Goal: Task Accomplishment & Management: Manage account settings

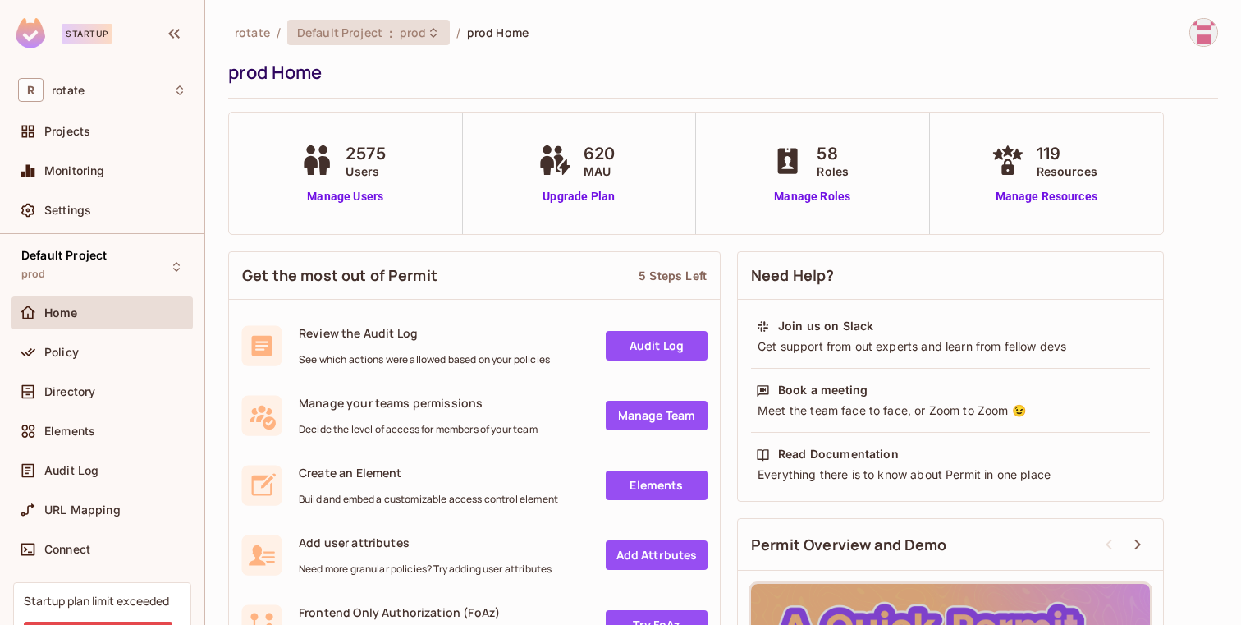
click at [339, 34] on span "Default Project" at bounding box center [339, 33] width 85 height 16
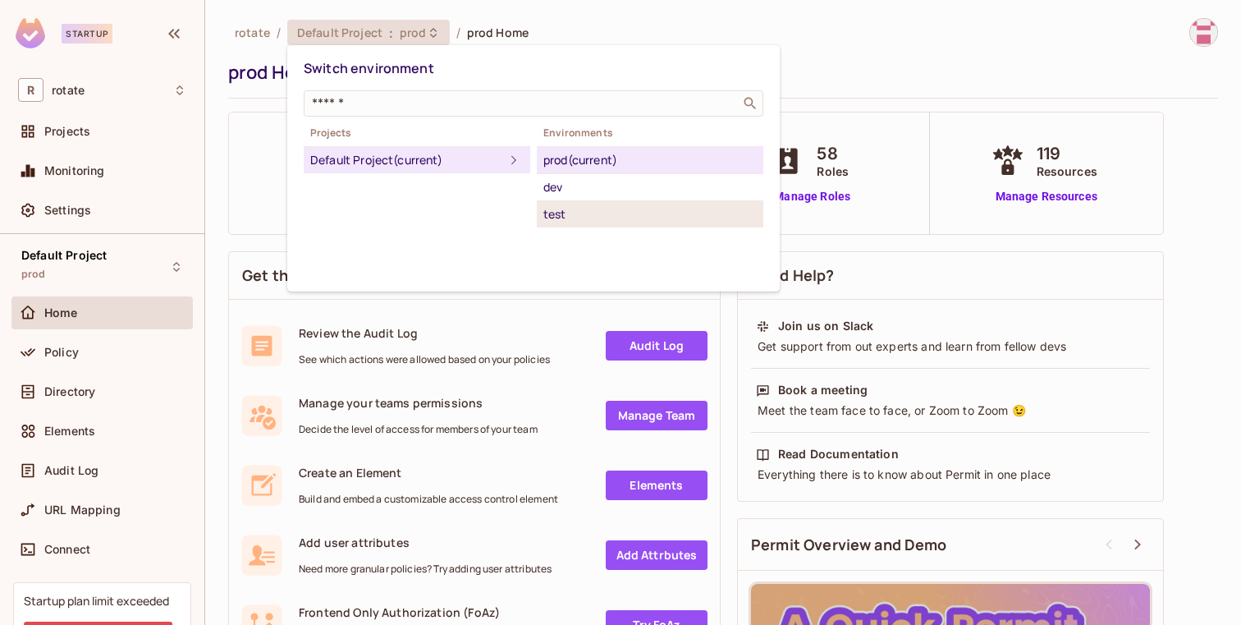
click at [565, 212] on div "test" at bounding box center [649, 214] width 213 height 20
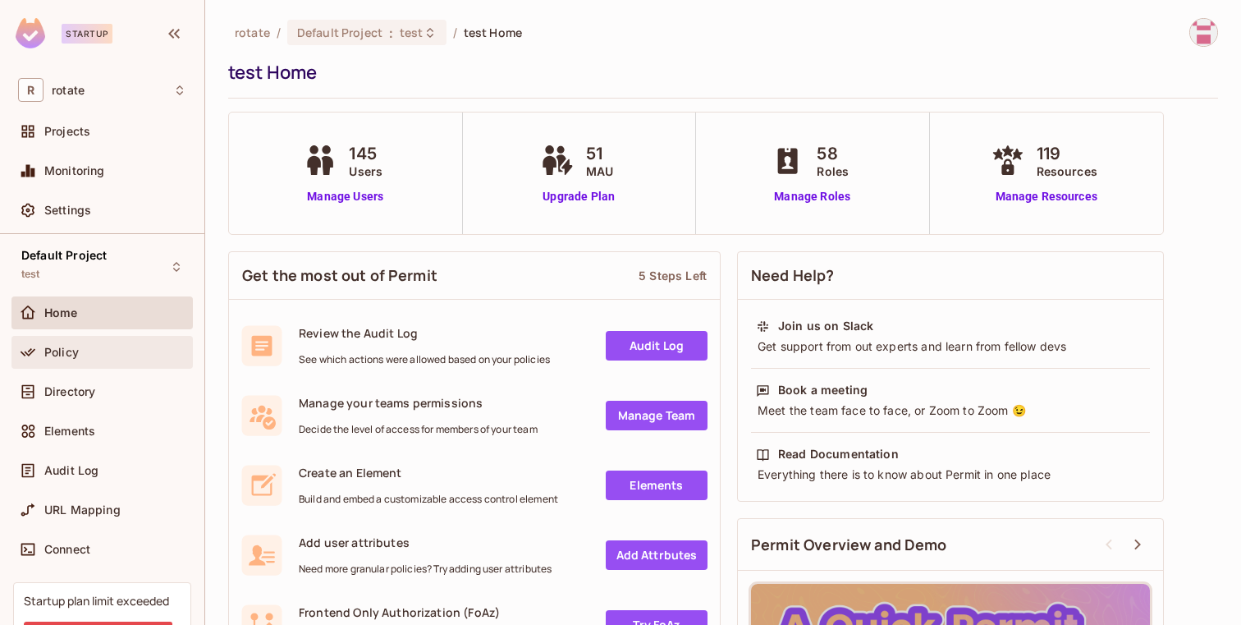
click at [68, 353] on span "Policy" at bounding box center [61, 352] width 34 height 13
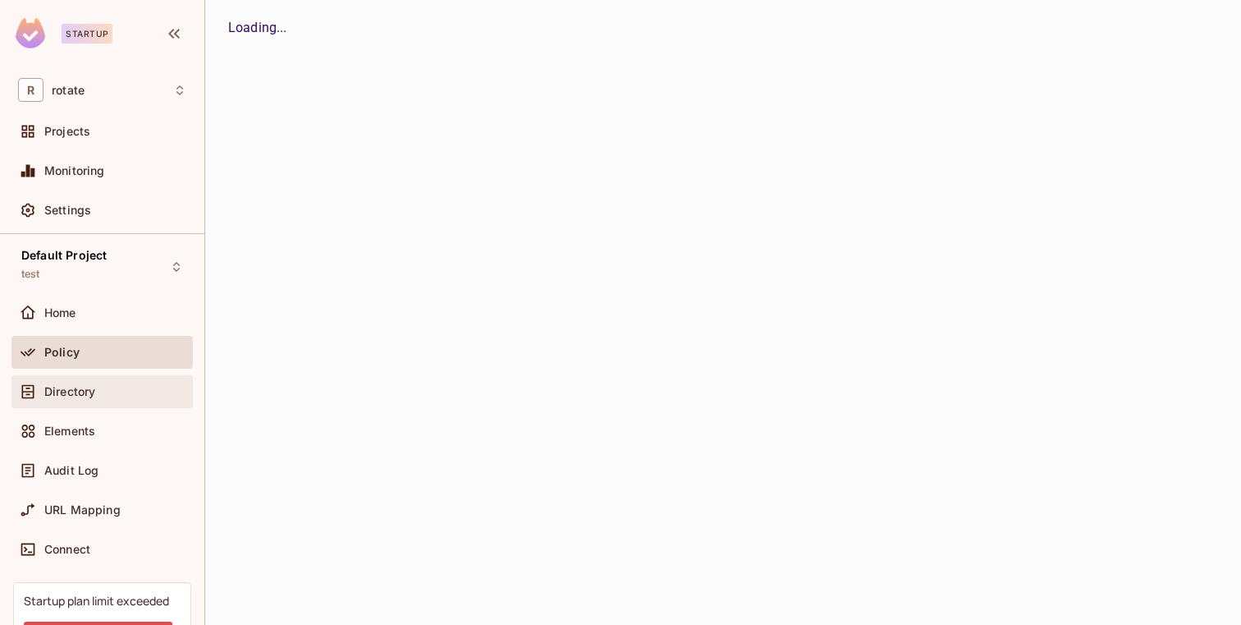
click at [71, 379] on div "Directory" at bounding box center [101, 391] width 181 height 33
click at [65, 338] on div "Policy" at bounding box center [101, 352] width 181 height 33
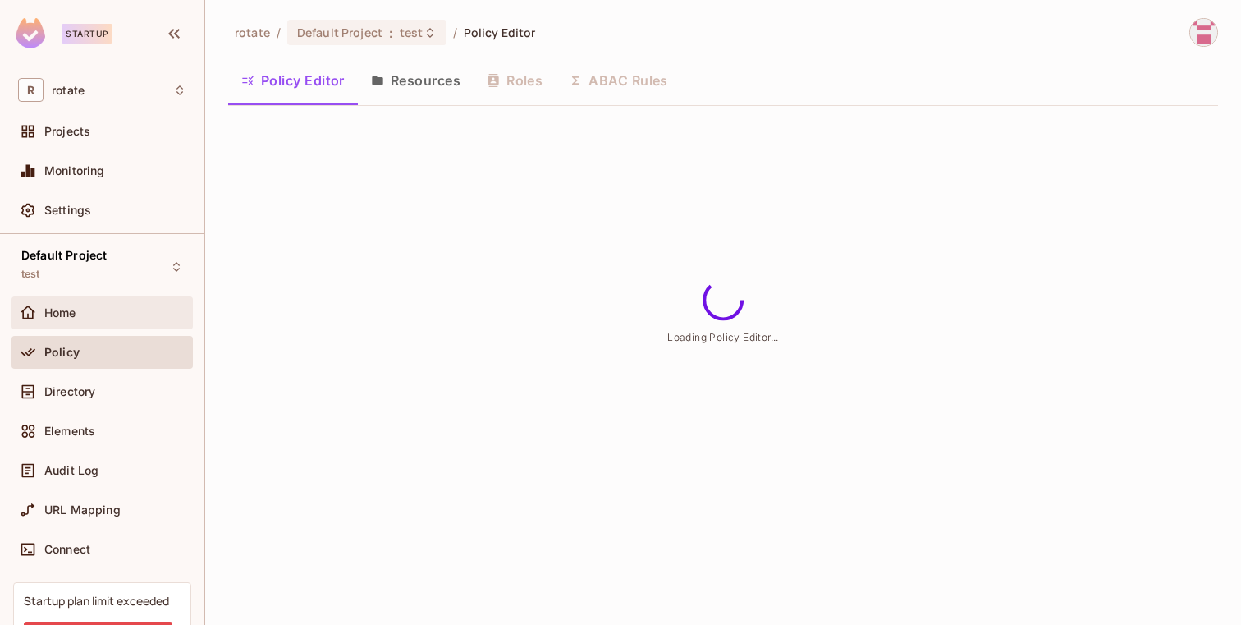
click at [66, 323] on div "Home" at bounding box center [101, 312] width 181 height 33
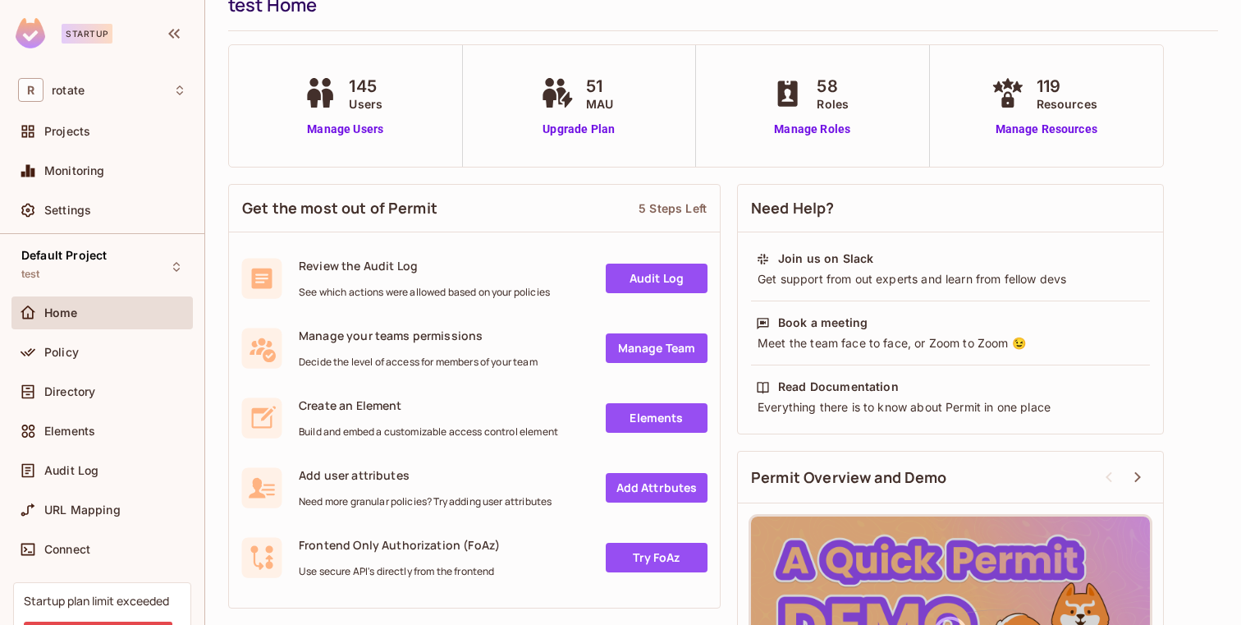
scroll to position [16, 0]
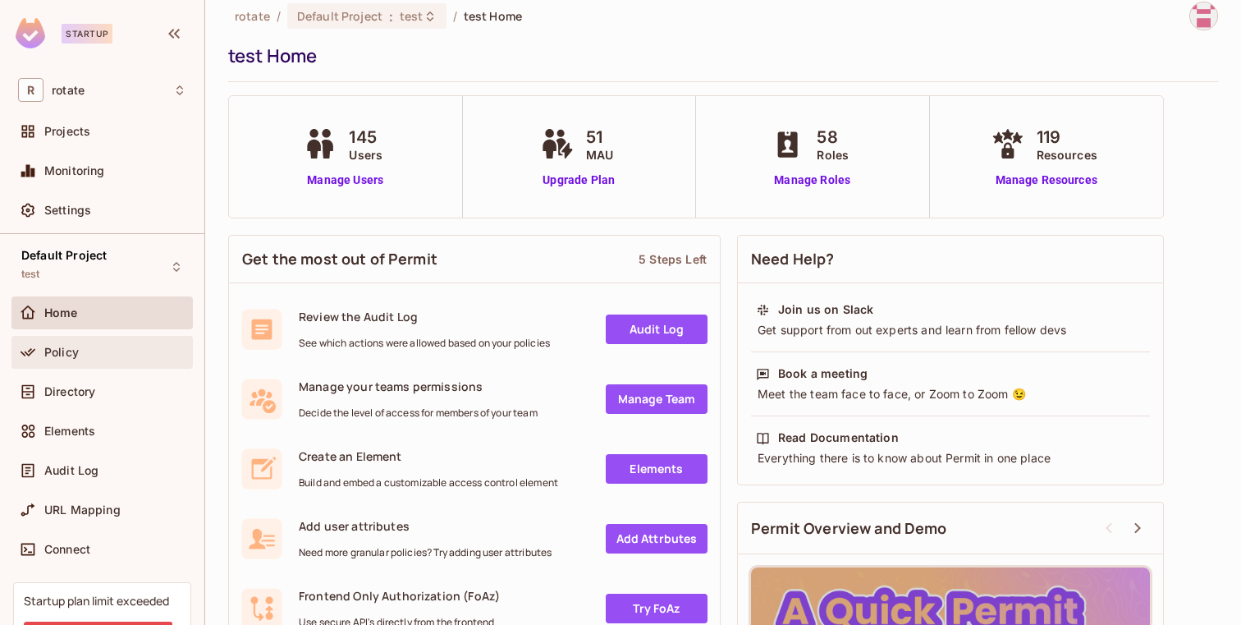
click at [102, 358] on div "Policy" at bounding box center [102, 352] width 168 height 20
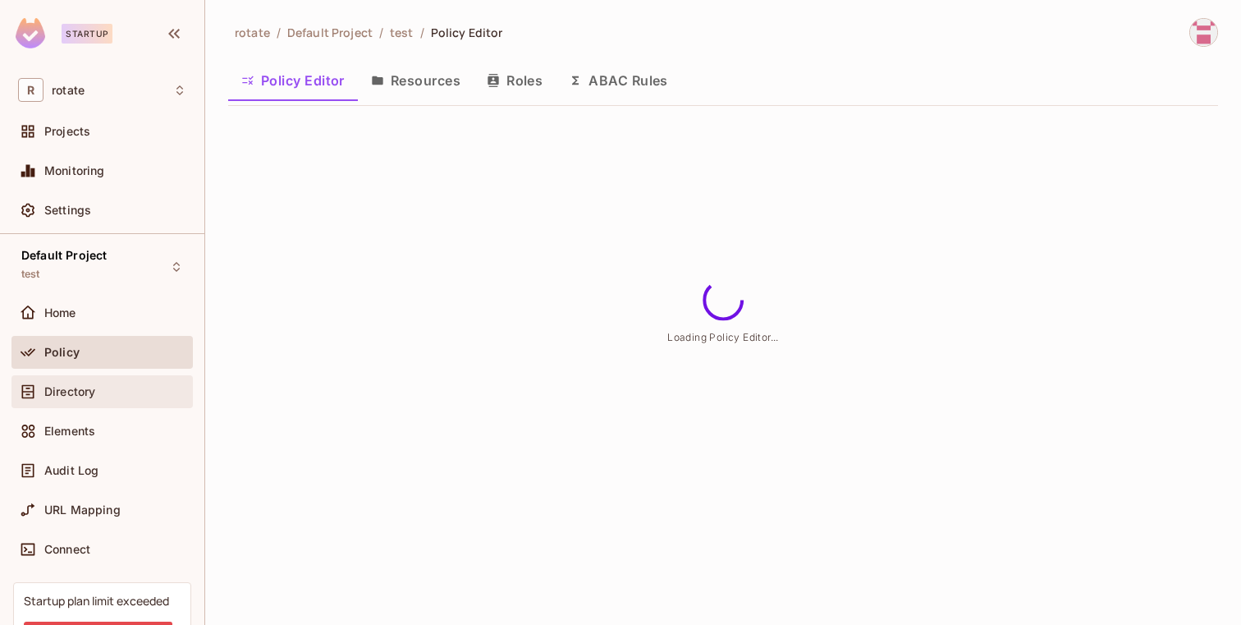
click at [98, 393] on div "Directory" at bounding box center [115, 391] width 142 height 13
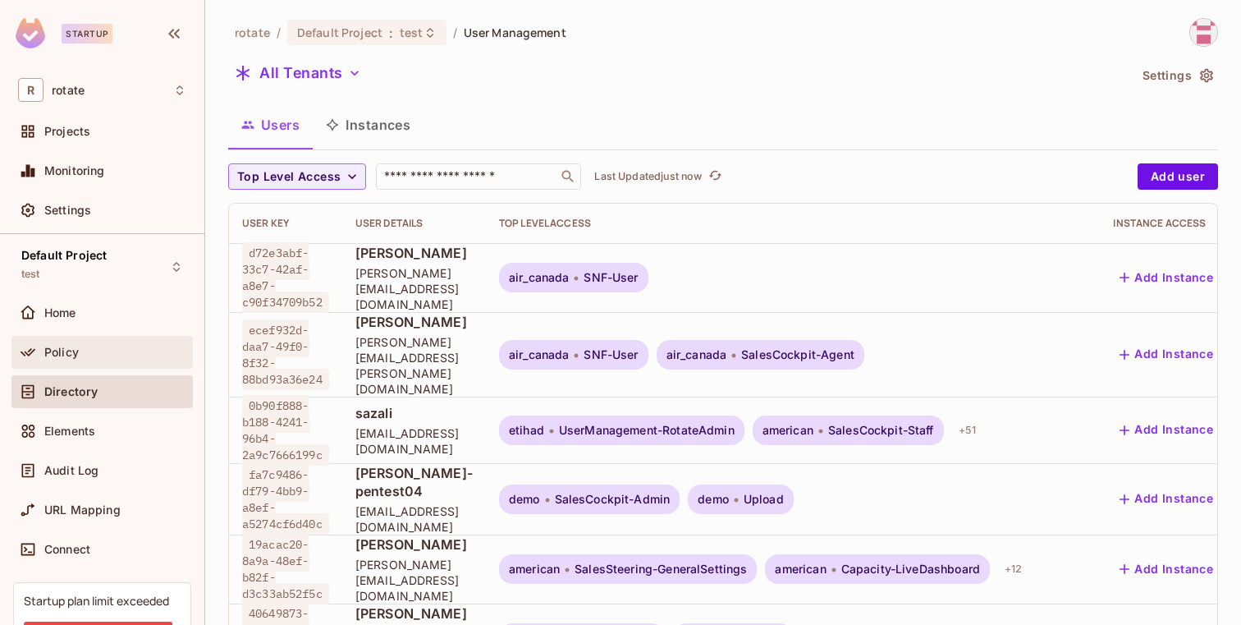
click at [94, 346] on div "Policy" at bounding box center [115, 352] width 142 height 13
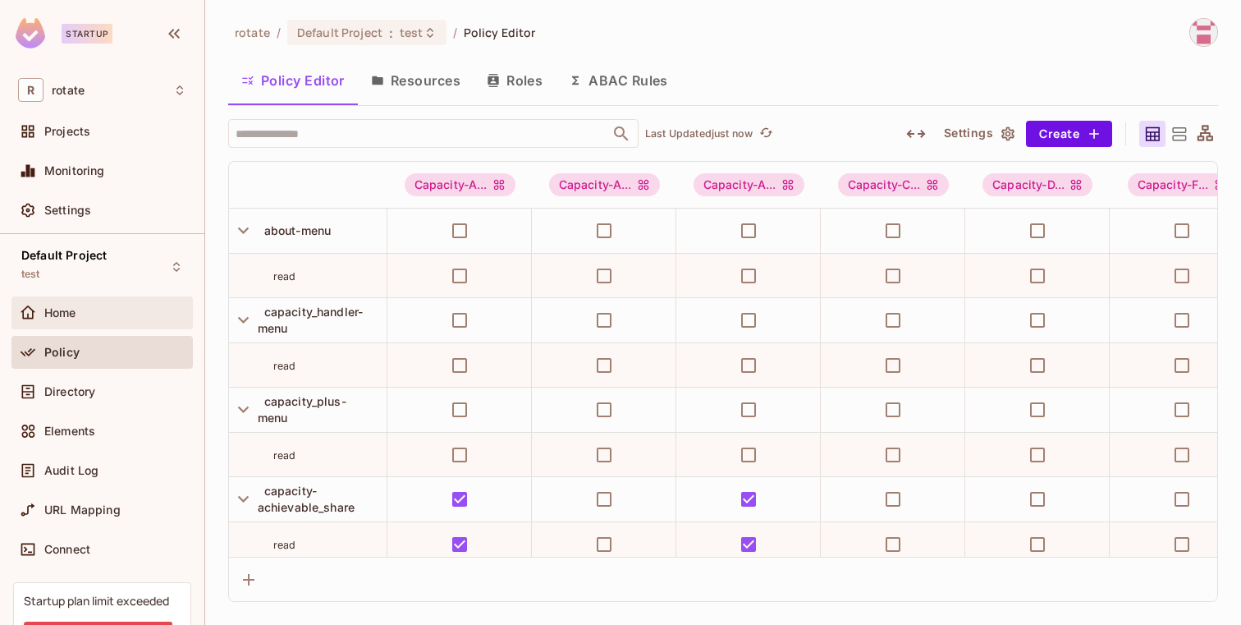
click at [113, 327] on div "Home" at bounding box center [101, 312] width 181 height 33
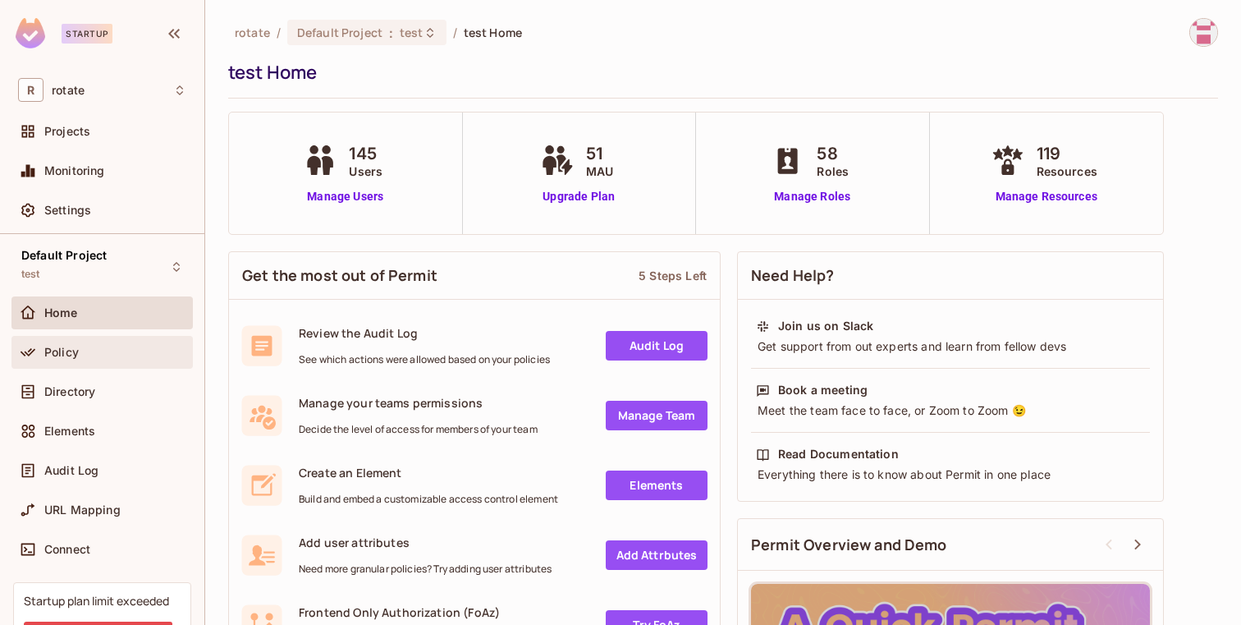
click at [104, 360] on div "Policy" at bounding box center [102, 352] width 168 height 20
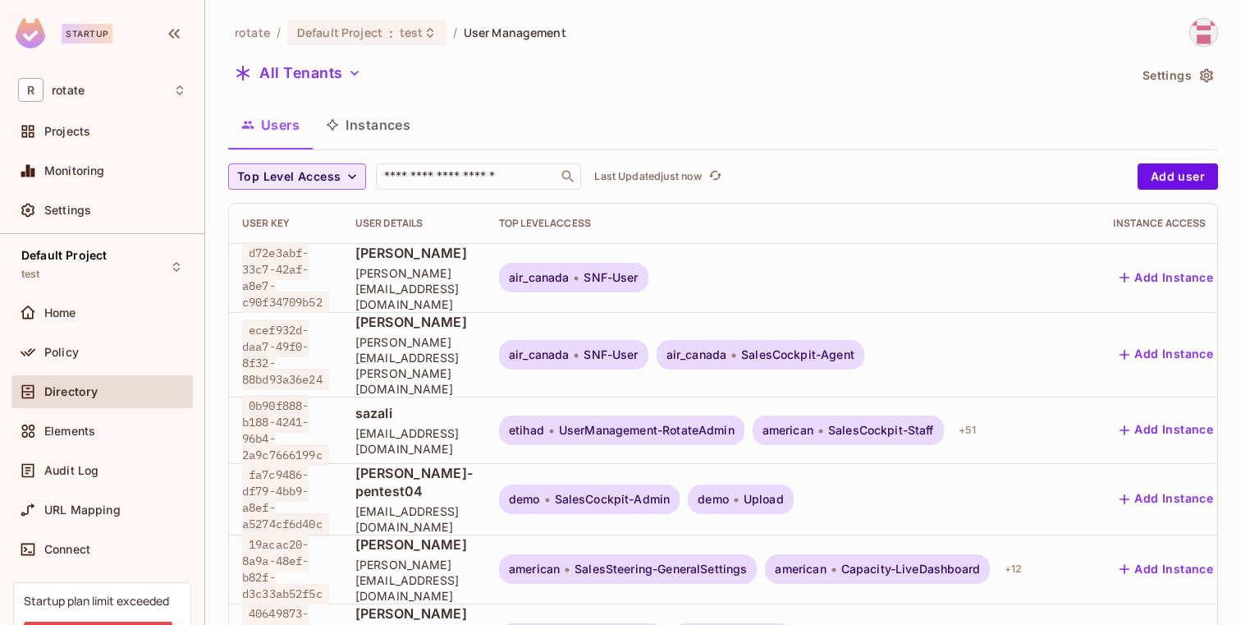
click at [328, 164] on button "Top Level Access" at bounding box center [297, 176] width 138 height 26
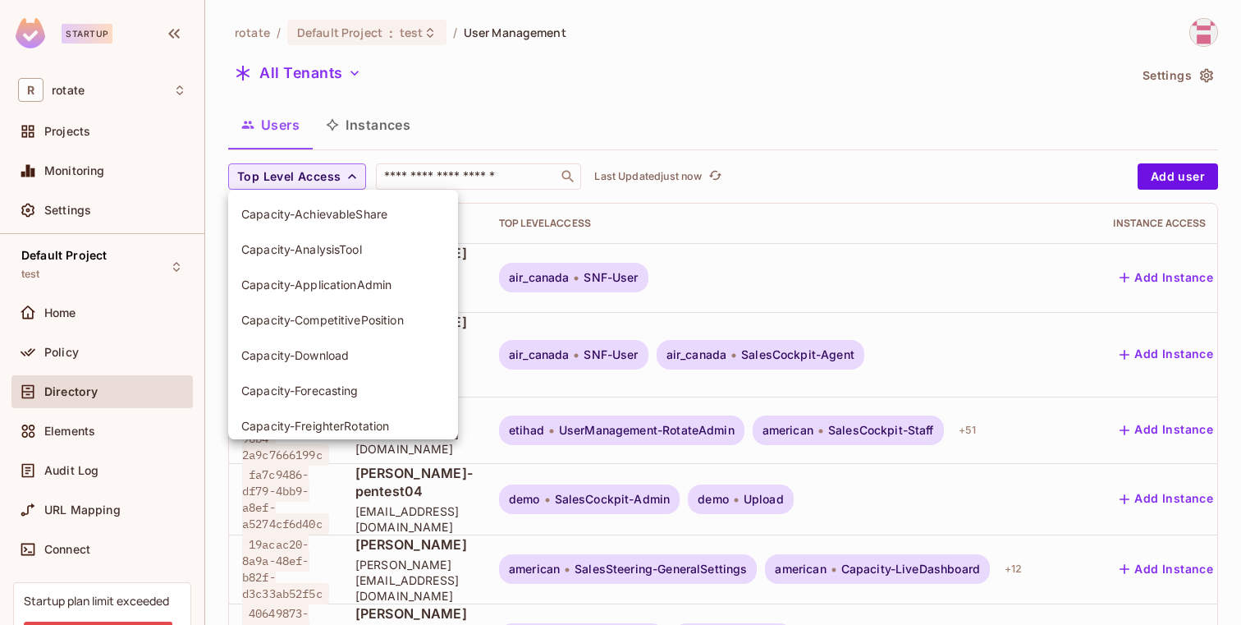
click at [394, 117] on div at bounding box center [620, 312] width 1241 height 625
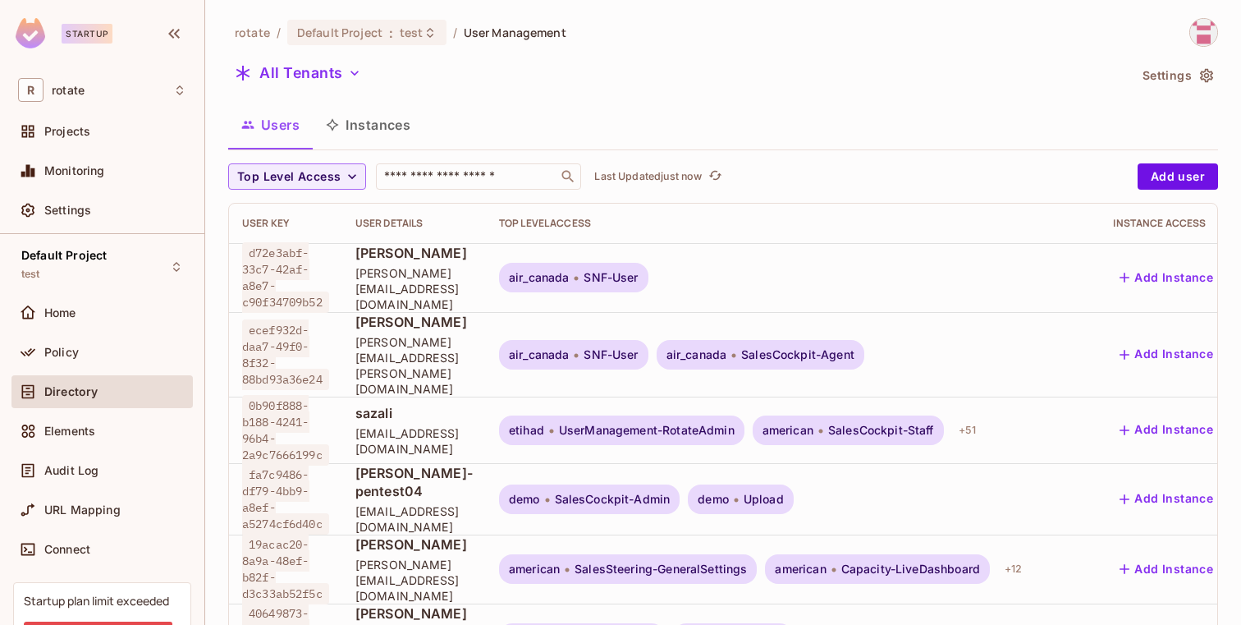
click at [393, 131] on button "Instances" at bounding box center [368, 124] width 111 height 41
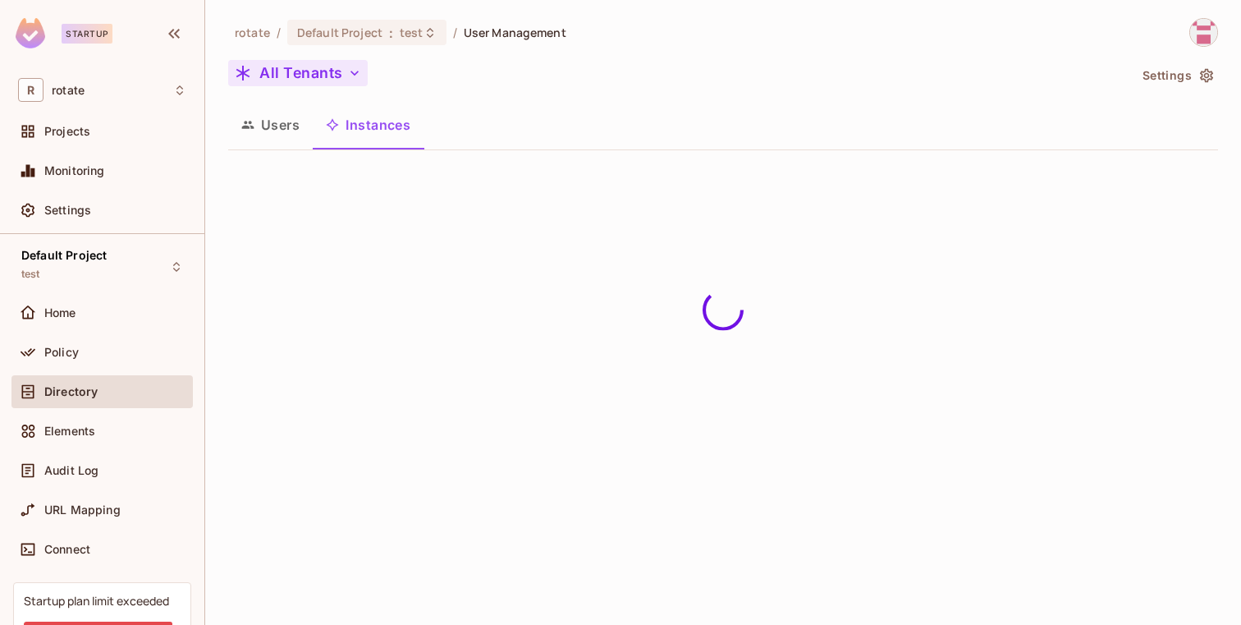
click at [334, 71] on button "All Tenants" at bounding box center [298, 73] width 140 height 26
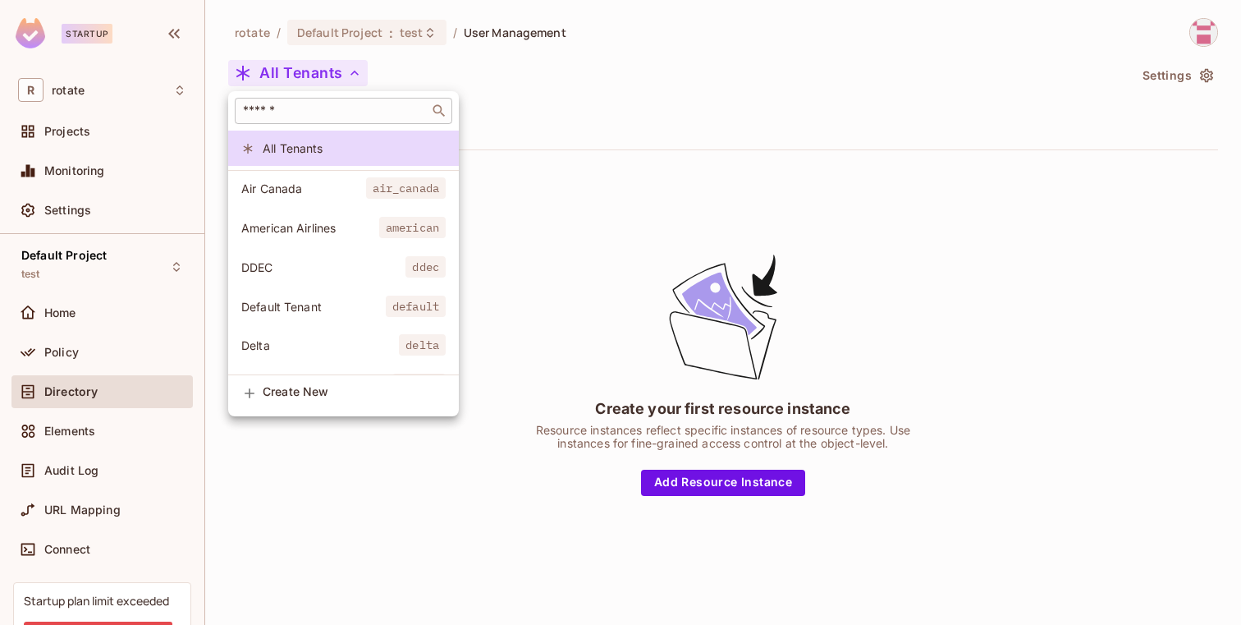
click at [302, 108] on input "text" at bounding box center [332, 111] width 185 height 16
type input "*"
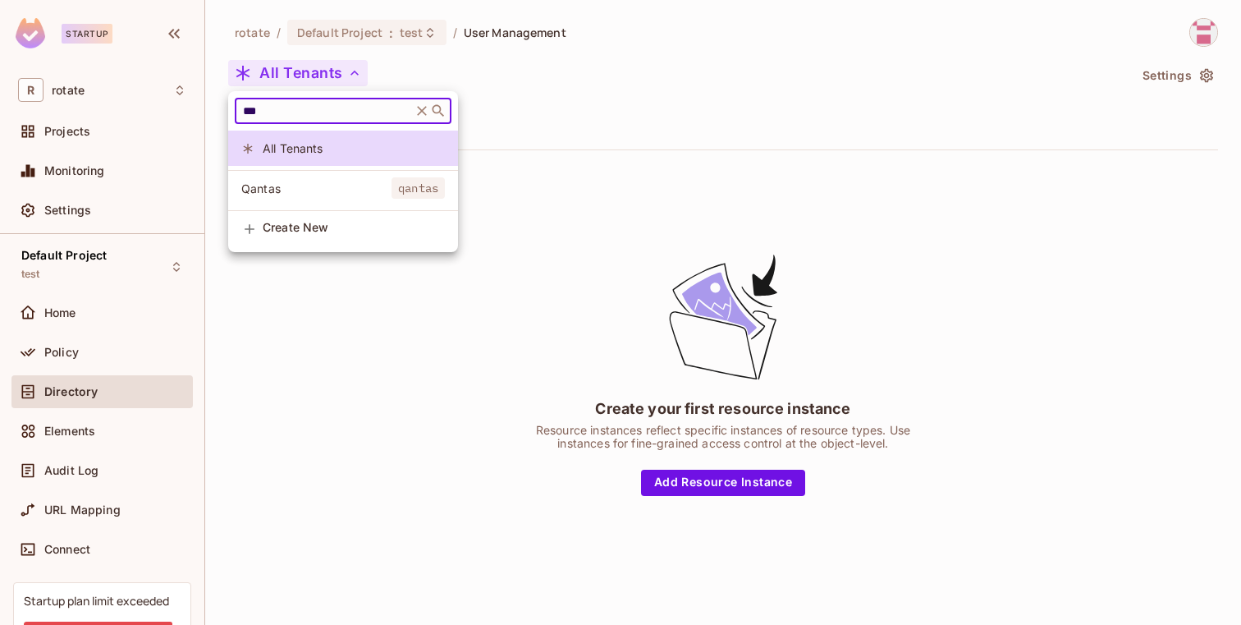
click at [368, 114] on input "***" at bounding box center [323, 111] width 167 height 16
type input "*****"
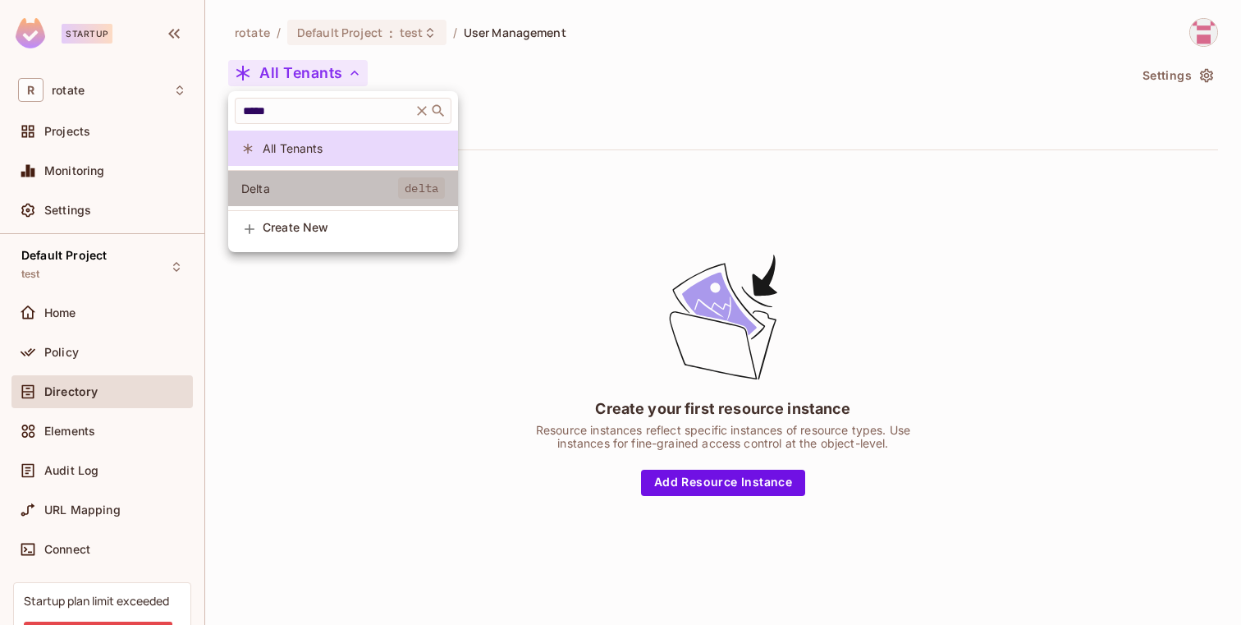
click at [300, 197] on li "Delta delta" at bounding box center [343, 188] width 230 height 35
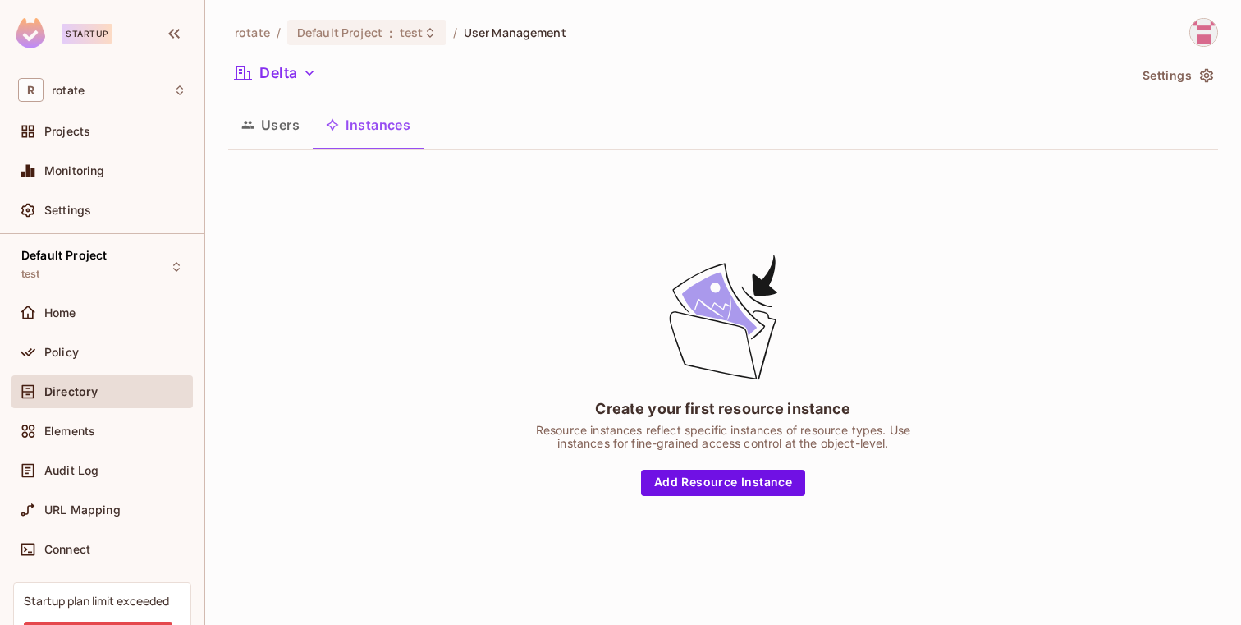
click at [282, 142] on button "Users" at bounding box center [270, 124] width 85 height 41
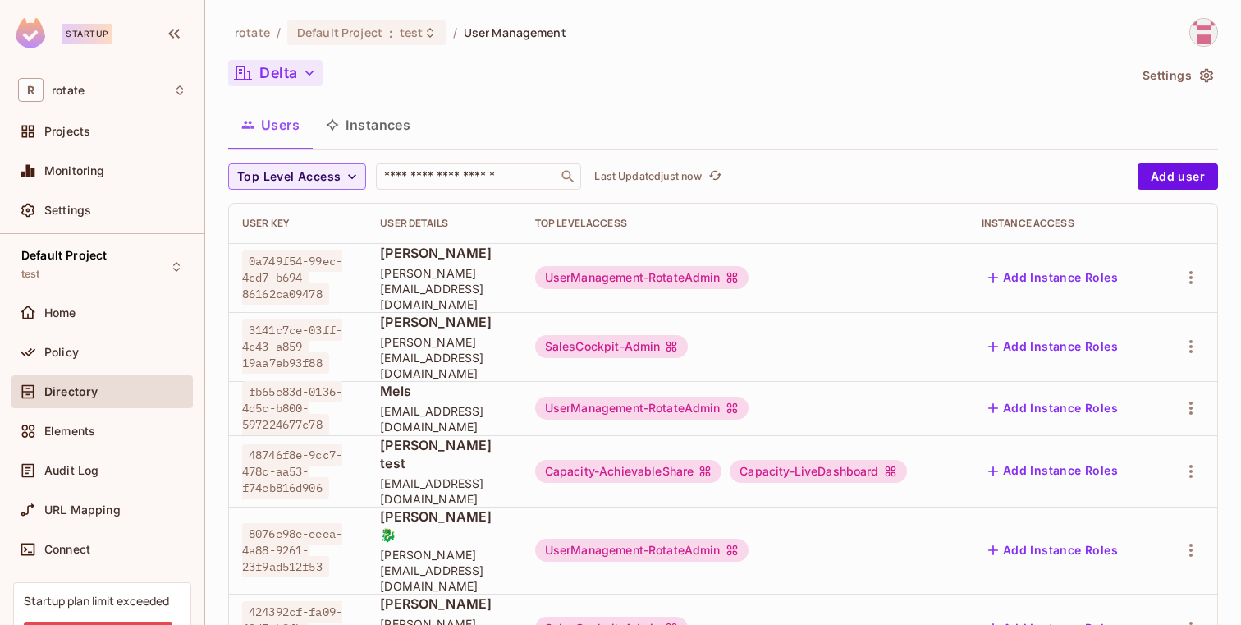
click at [309, 79] on icon "button" at bounding box center [309, 73] width 16 height 16
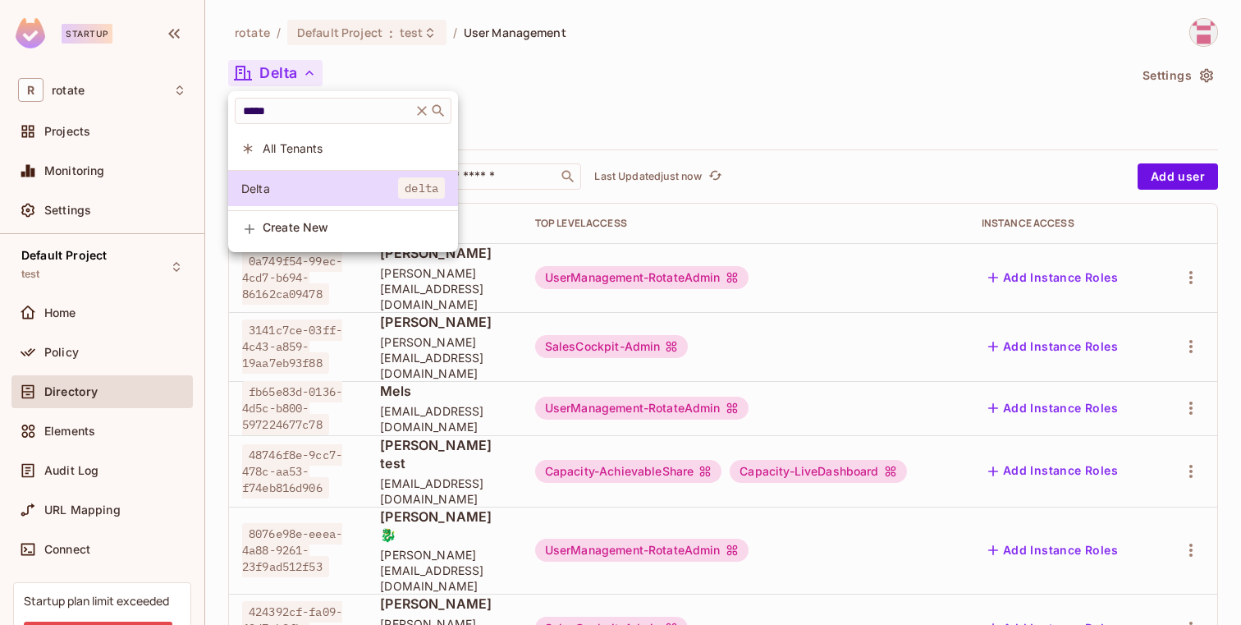
click at [300, 141] on span "All Tenants" at bounding box center [354, 148] width 182 height 16
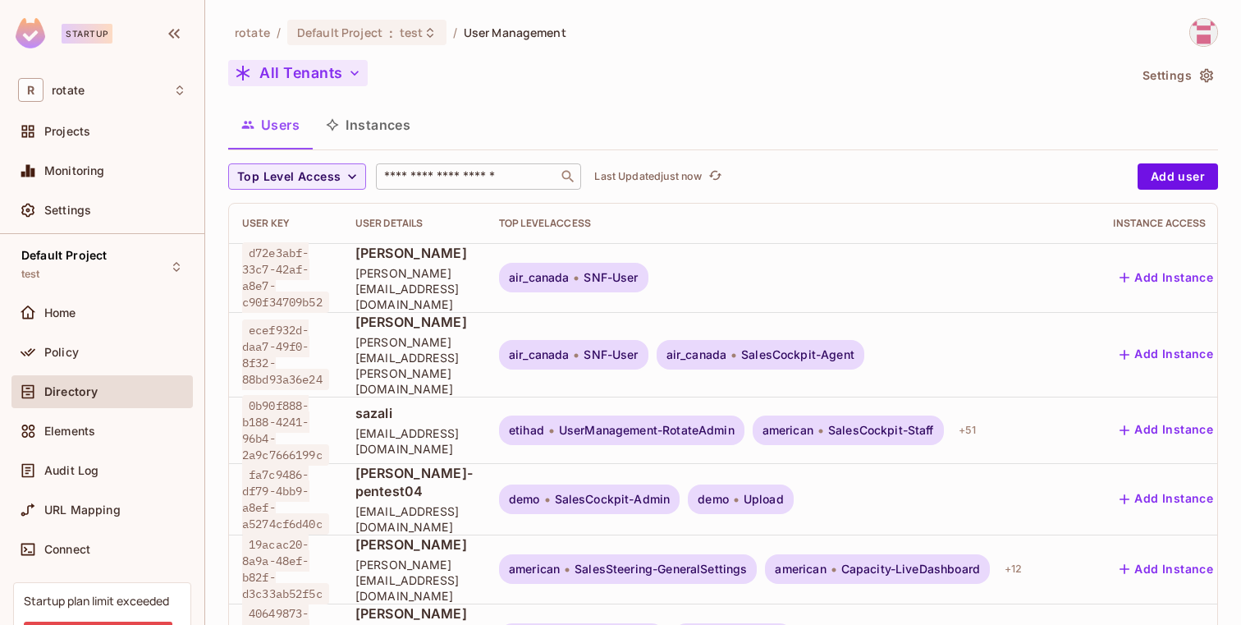
click at [449, 180] on input "text" at bounding box center [467, 176] width 172 height 16
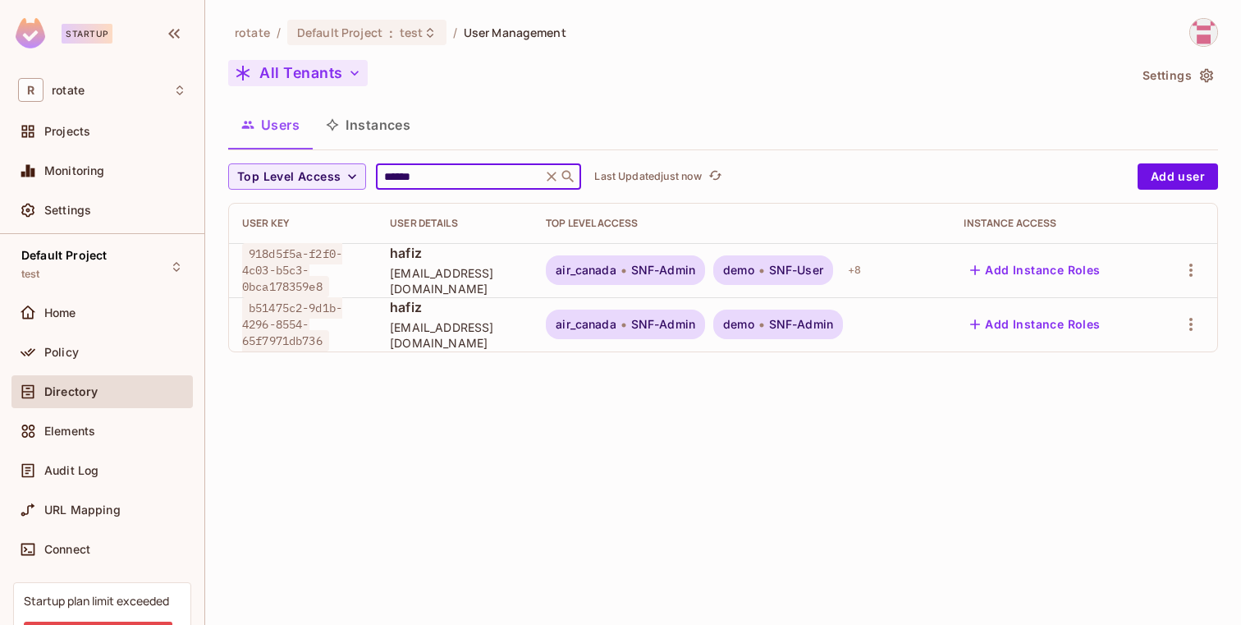
type input "******"
click at [1047, 266] on button "Add Instance Roles" at bounding box center [1035, 270] width 143 height 26
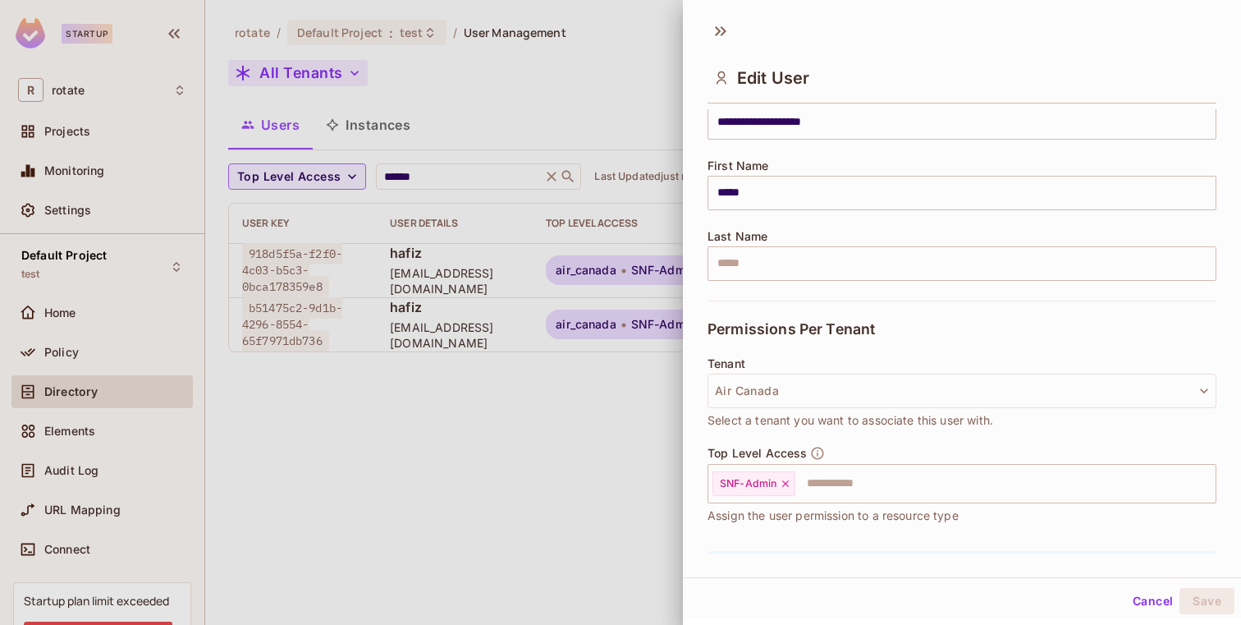
scroll to position [263, 0]
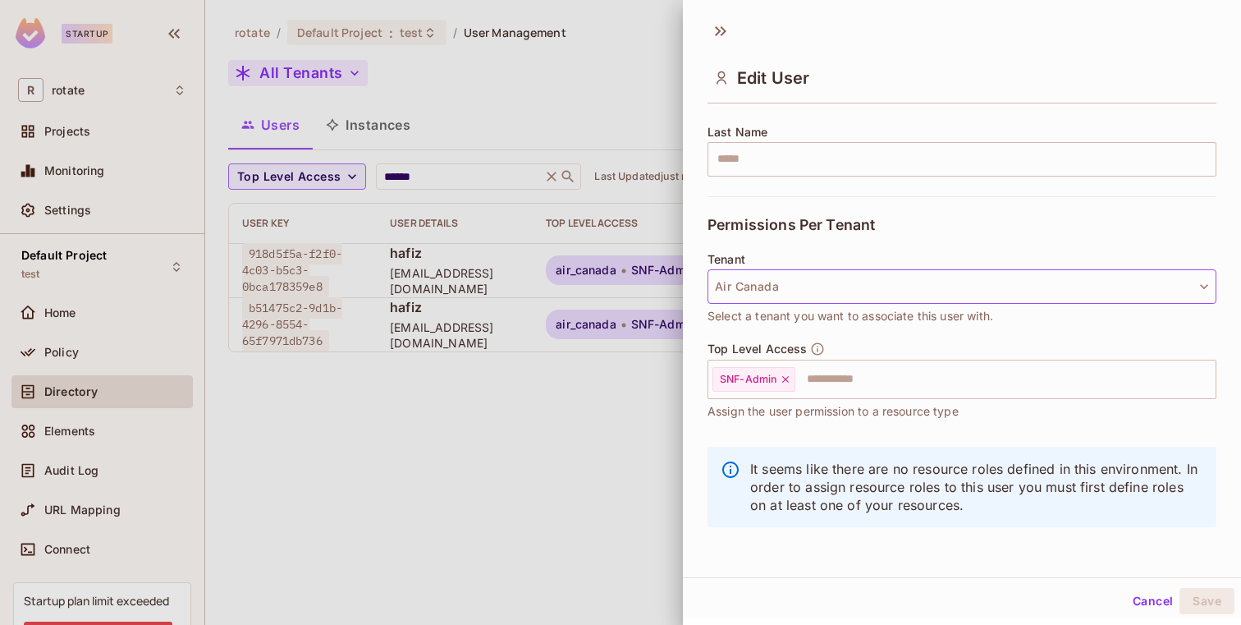
click at [828, 288] on button "Air Canada" at bounding box center [962, 286] width 509 height 34
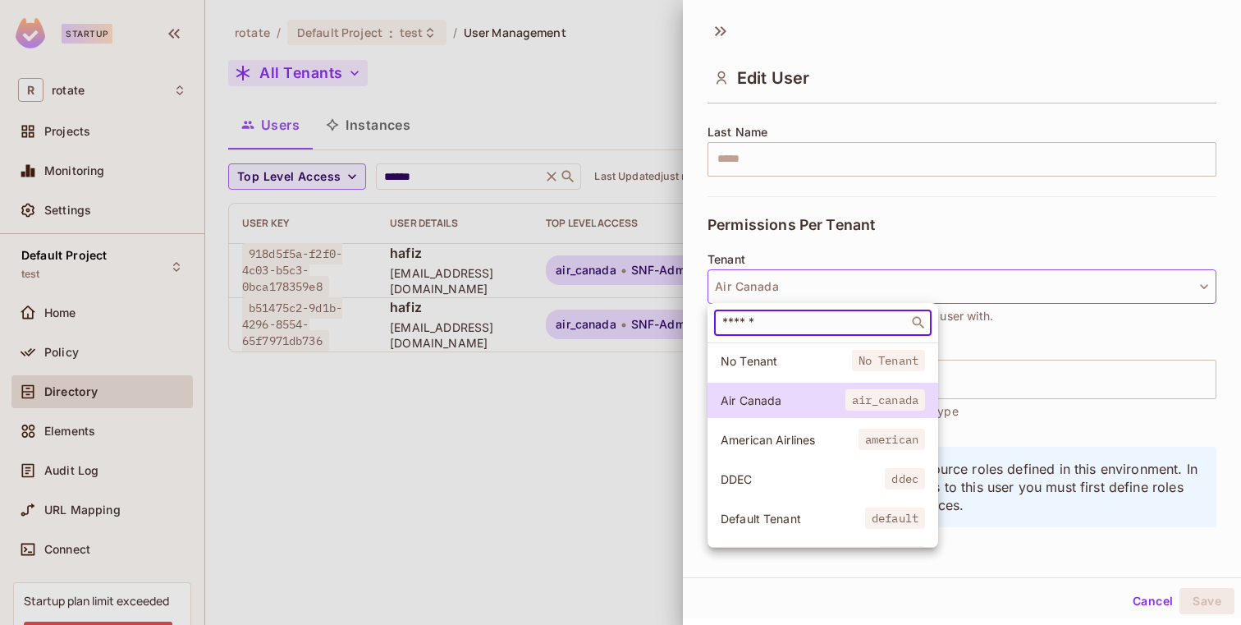
click at [822, 325] on input "text" at bounding box center [811, 322] width 185 height 16
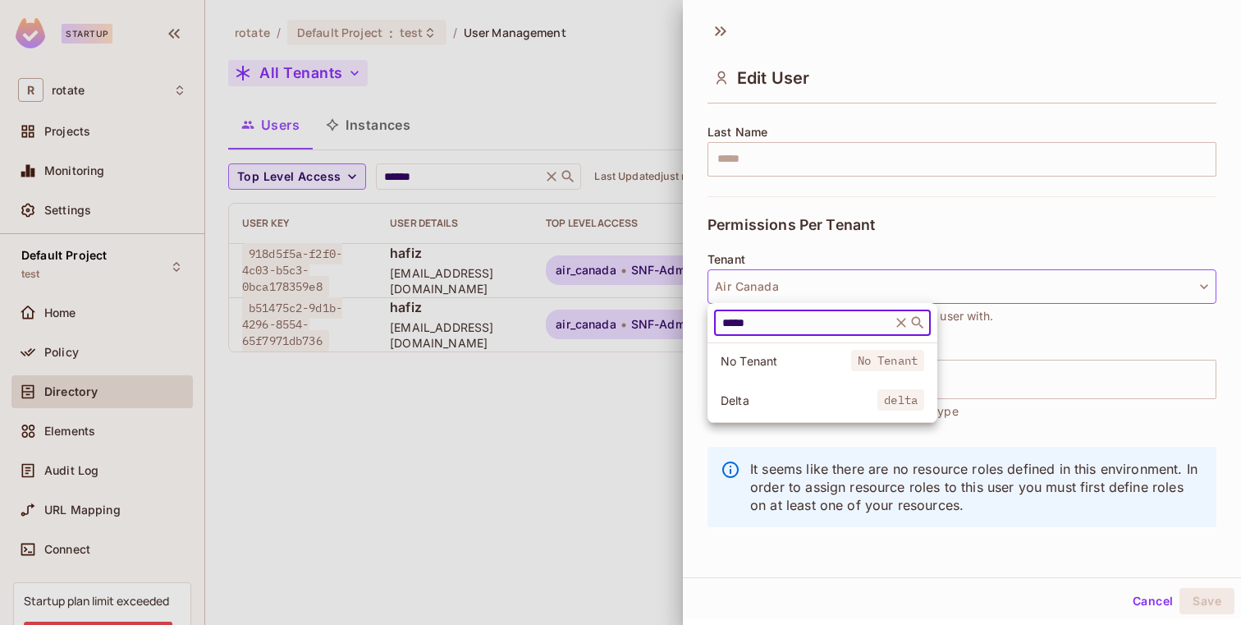
type input "*****"
click at [808, 400] on span "Delta" at bounding box center [799, 400] width 157 height 16
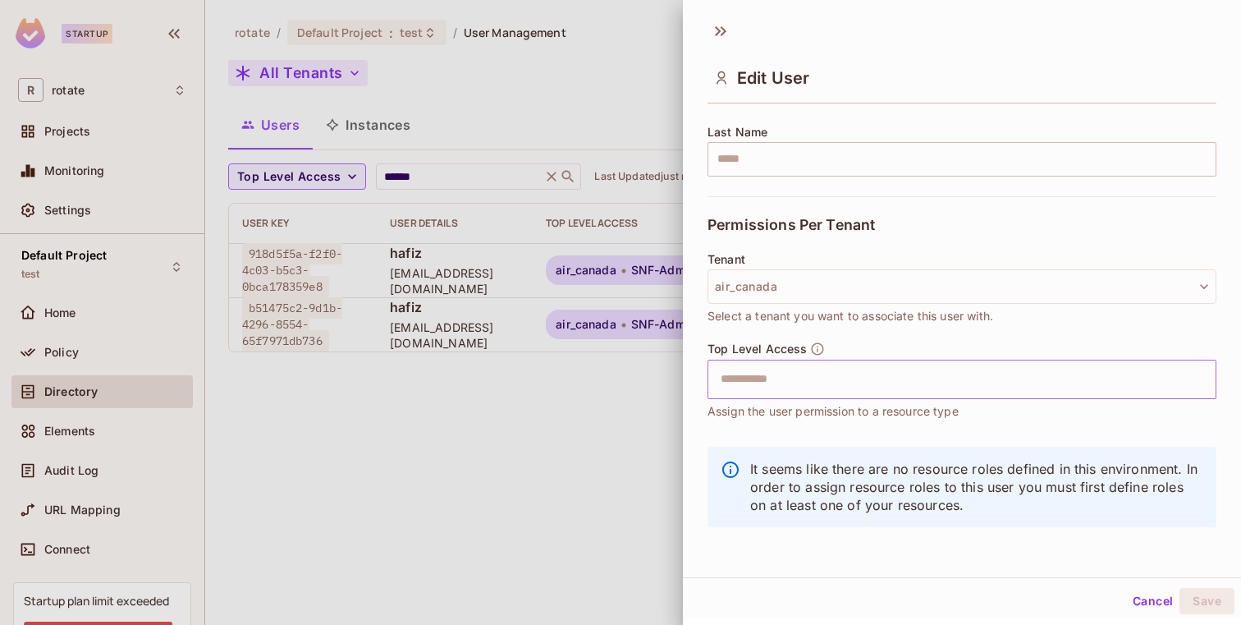
click at [878, 380] on input "text" at bounding box center [948, 379] width 474 height 33
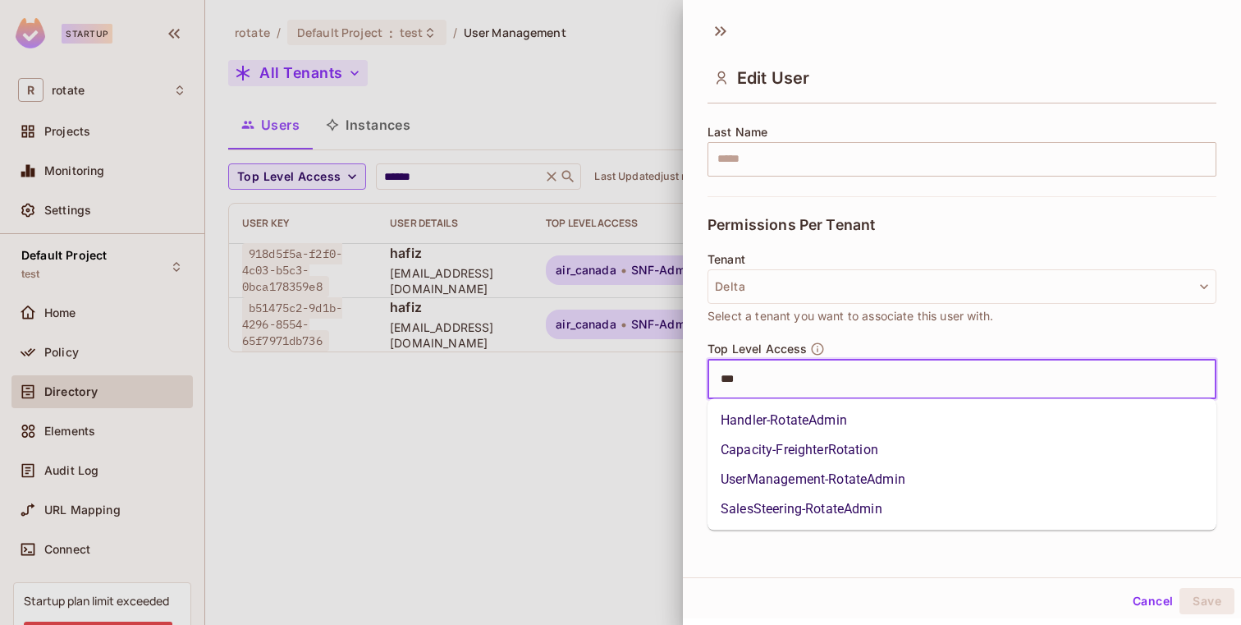
type input "****"
click at [846, 470] on li "UserManagement-RotateAdmin" at bounding box center [962, 480] width 509 height 30
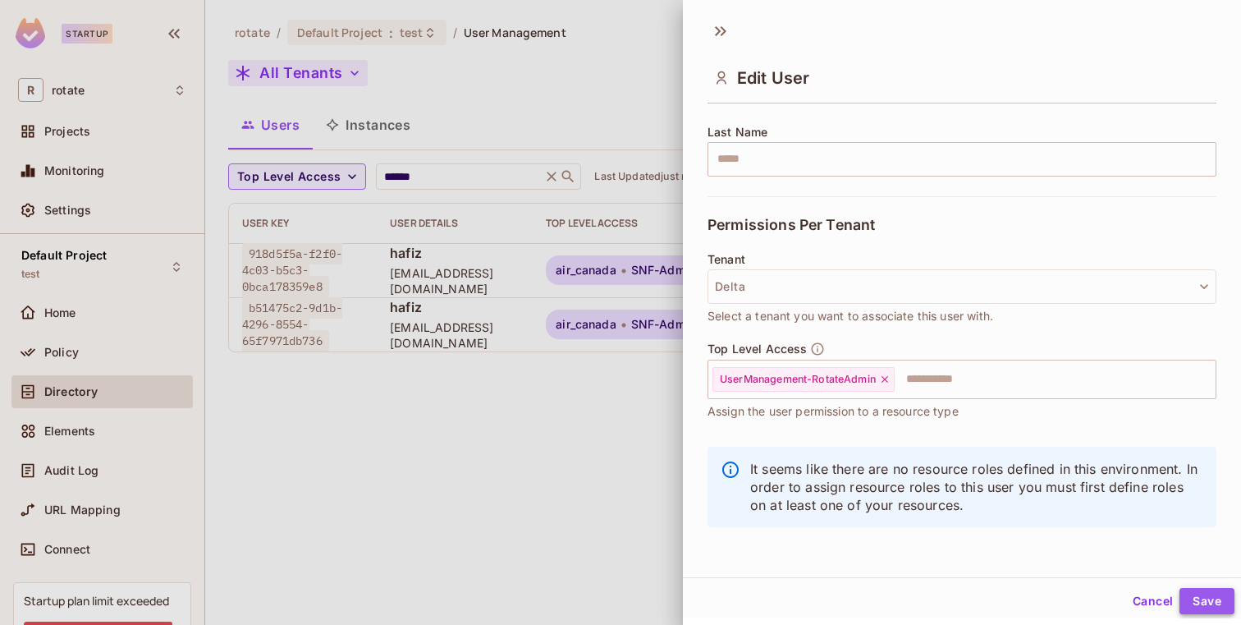
click at [1215, 601] on button "Save" at bounding box center [1207, 601] width 55 height 26
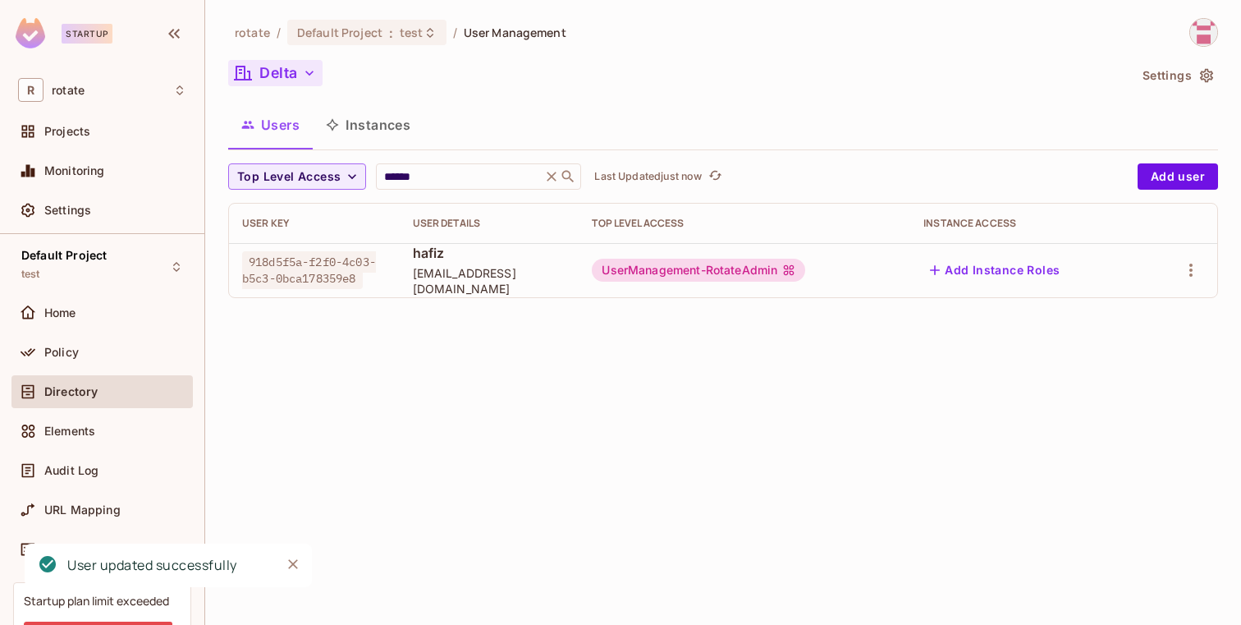
click at [329, 276] on span "918d5f5a-f2f0-4c03-b5c3-0bca178359e8" at bounding box center [309, 270] width 134 height 38
click at [329, 277] on span "918d5f5a-f2f0-4c03-b5c3-0bca178359e8" at bounding box center [309, 270] width 134 height 38
copy span "918d5f5a-f2f0-4c03-b5c3-0bca178359e8"
click at [1199, 265] on icon "button" at bounding box center [1191, 270] width 20 height 20
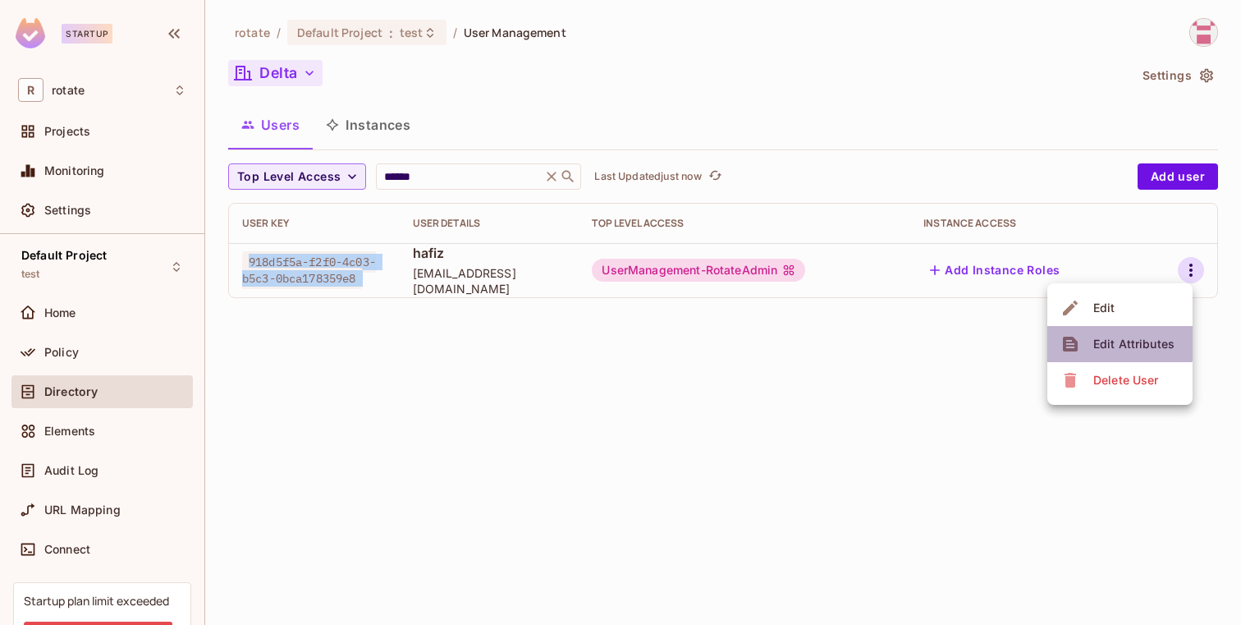
drag, startPoint x: 1092, startPoint y: 326, endPoint x: 1096, endPoint y: 313, distance: 13.8
click at [1096, 312] on ul "Edit Edit Attributes Delete User" at bounding box center [1119, 343] width 145 height 121
click at [1096, 313] on div "Edit" at bounding box center [1104, 308] width 22 height 16
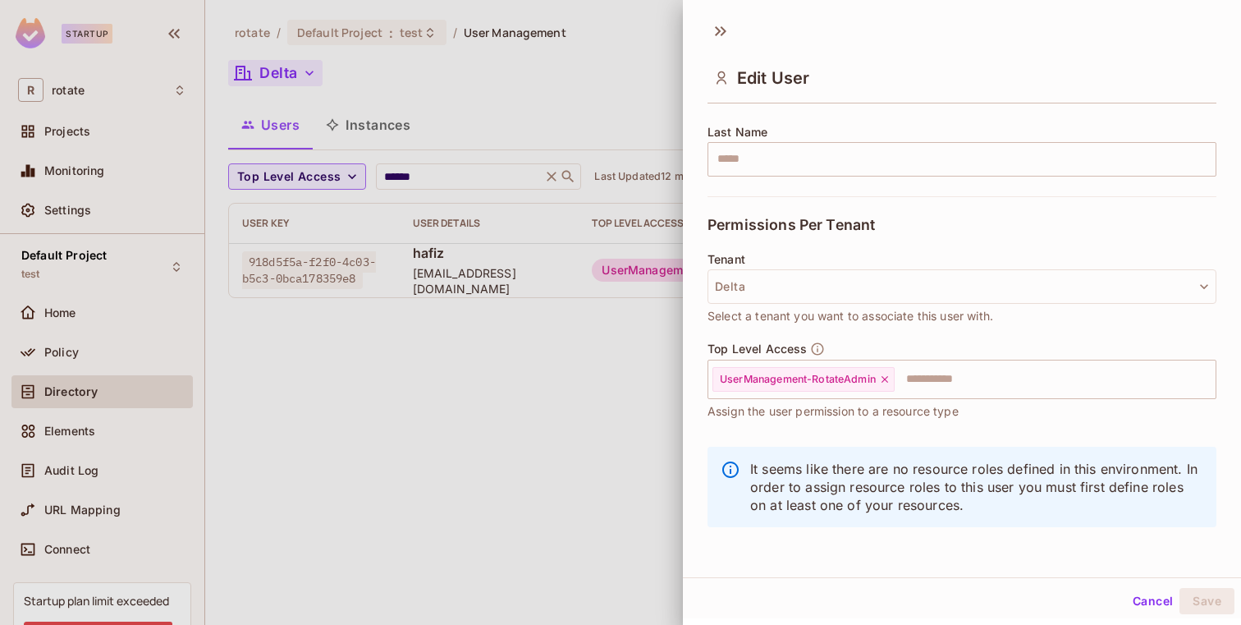
click at [483, 346] on div at bounding box center [620, 312] width 1241 height 625
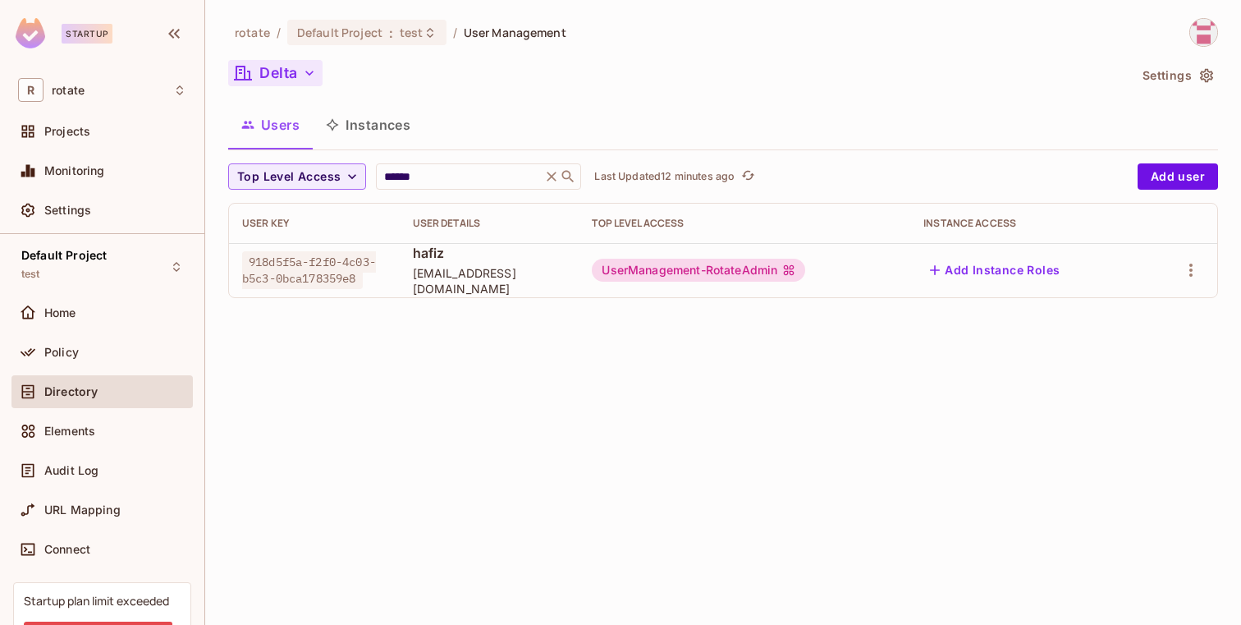
click at [304, 72] on icon "button" at bounding box center [309, 73] width 16 height 16
